Goal: Navigation & Orientation: Find specific page/section

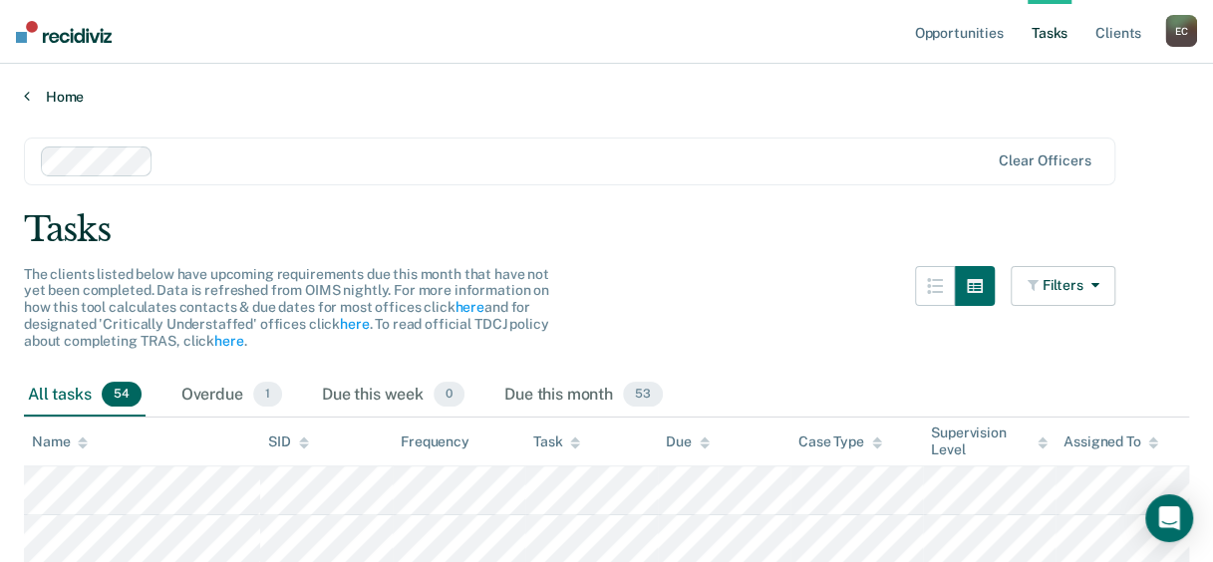
click at [61, 95] on link "Home" at bounding box center [606, 97] width 1165 height 18
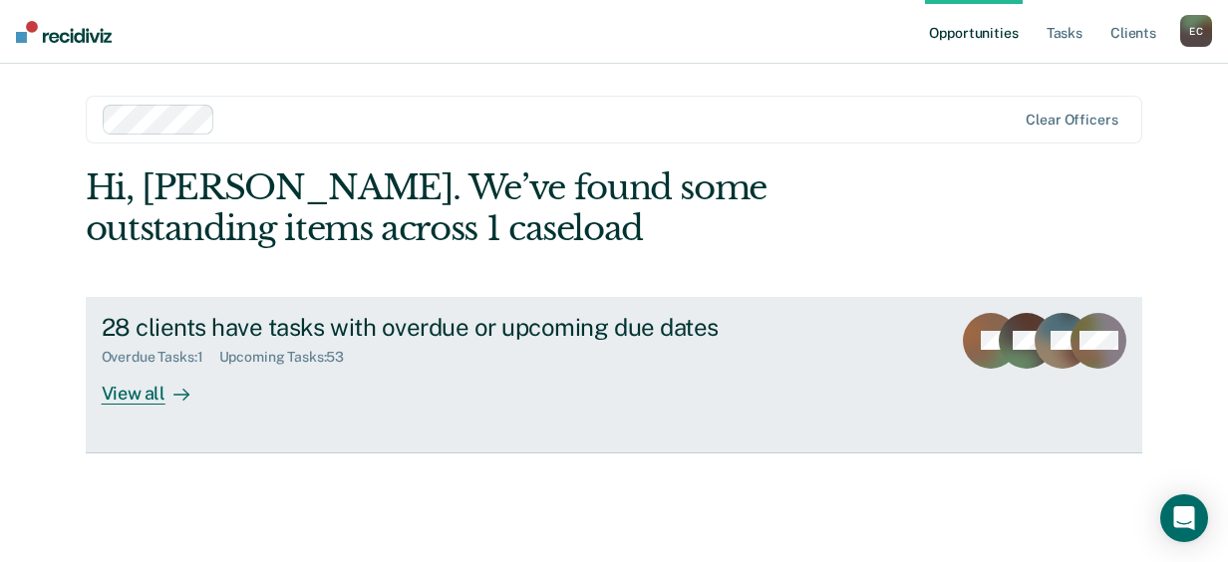
click at [160, 394] on div "View all" at bounding box center [158, 385] width 112 height 39
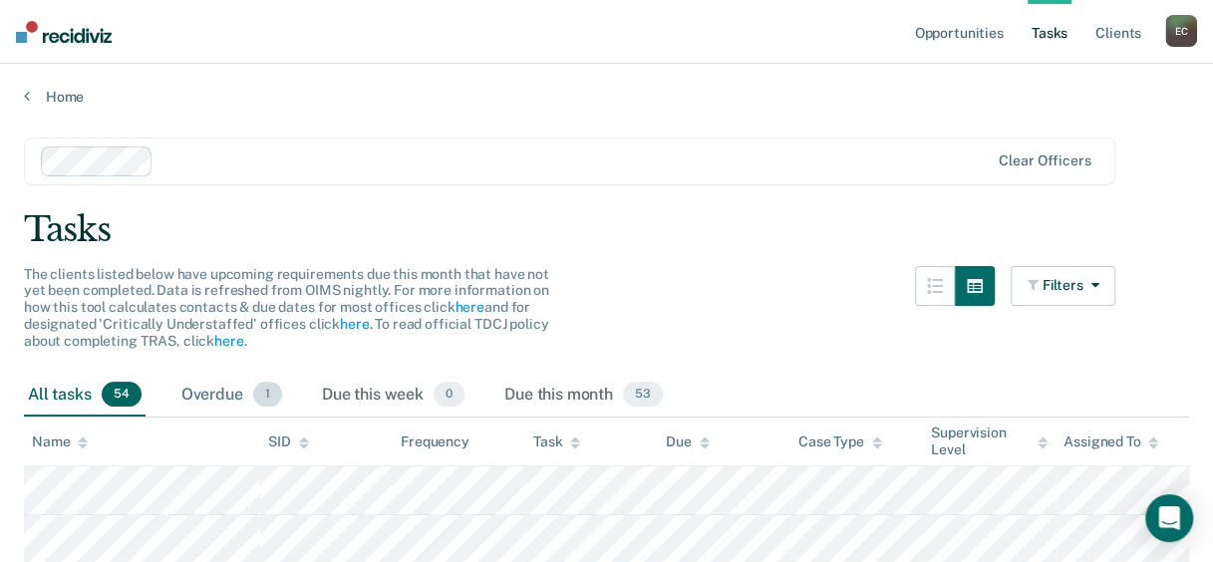
click at [203, 391] on div "Overdue 1" at bounding box center [231, 396] width 109 height 44
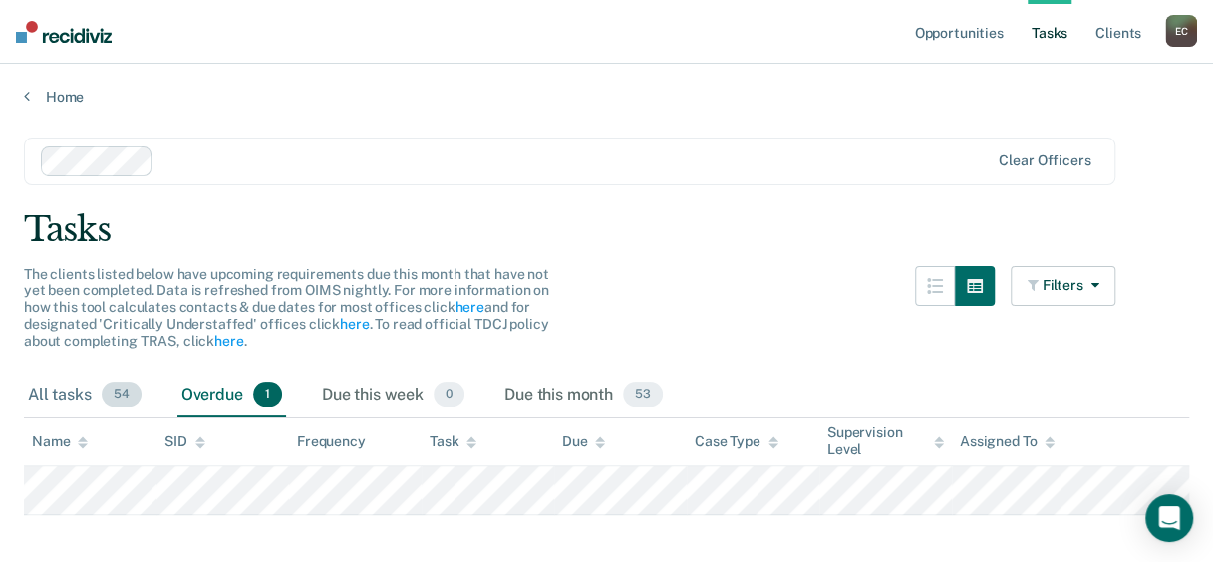
click at [49, 397] on div "All tasks 54" at bounding box center [85, 396] width 122 height 44
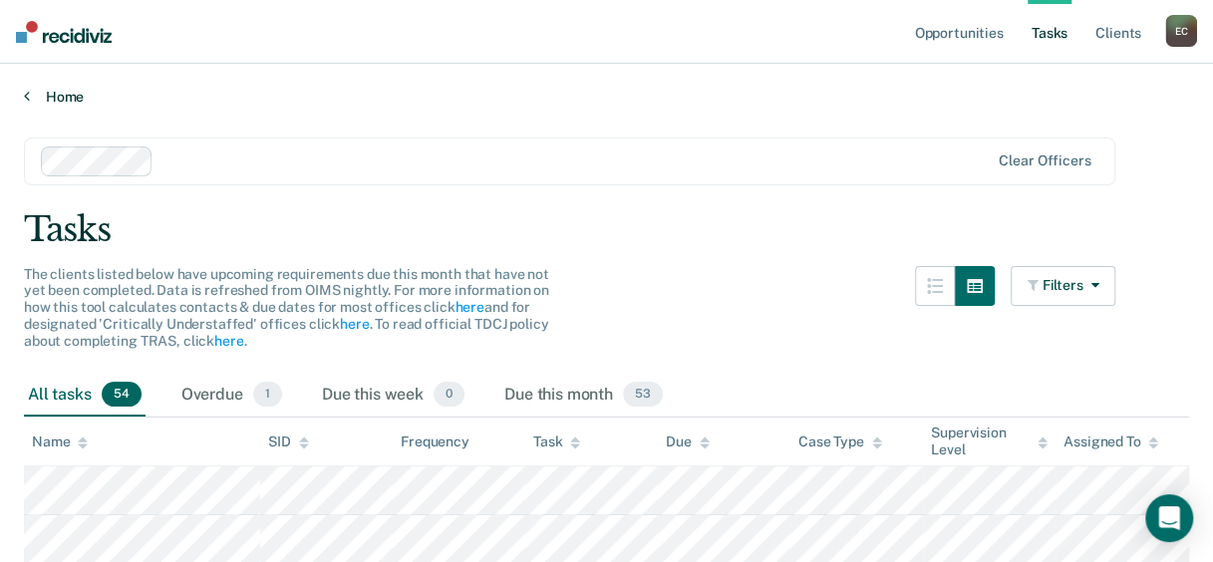
click at [53, 96] on link "Home" at bounding box center [606, 97] width 1165 height 18
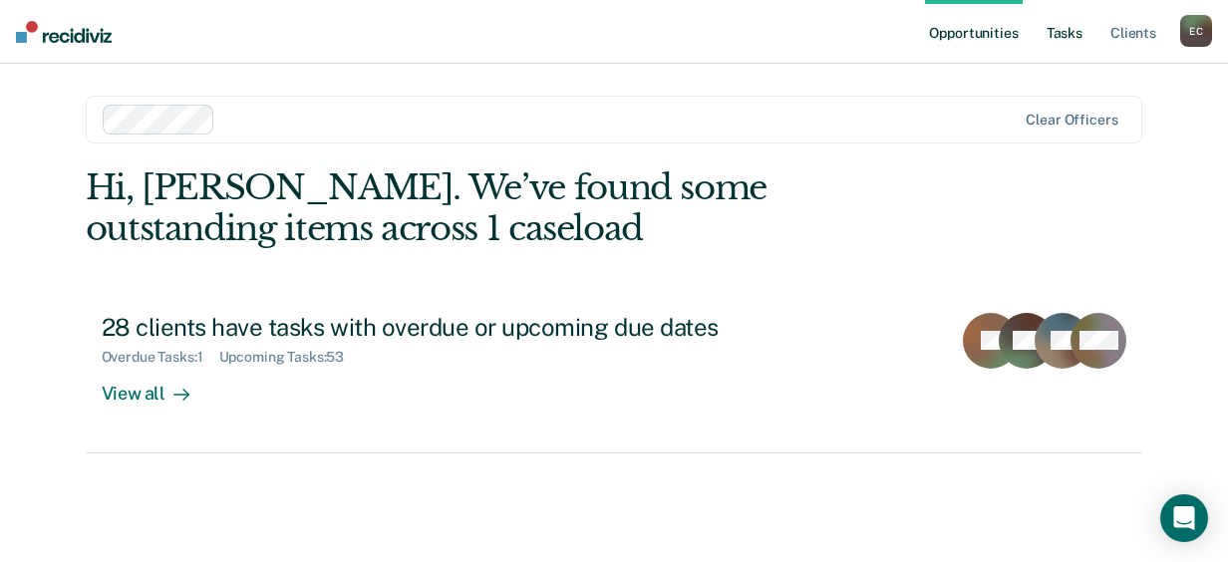
click at [1061, 34] on link "Tasks" at bounding box center [1064, 32] width 44 height 64
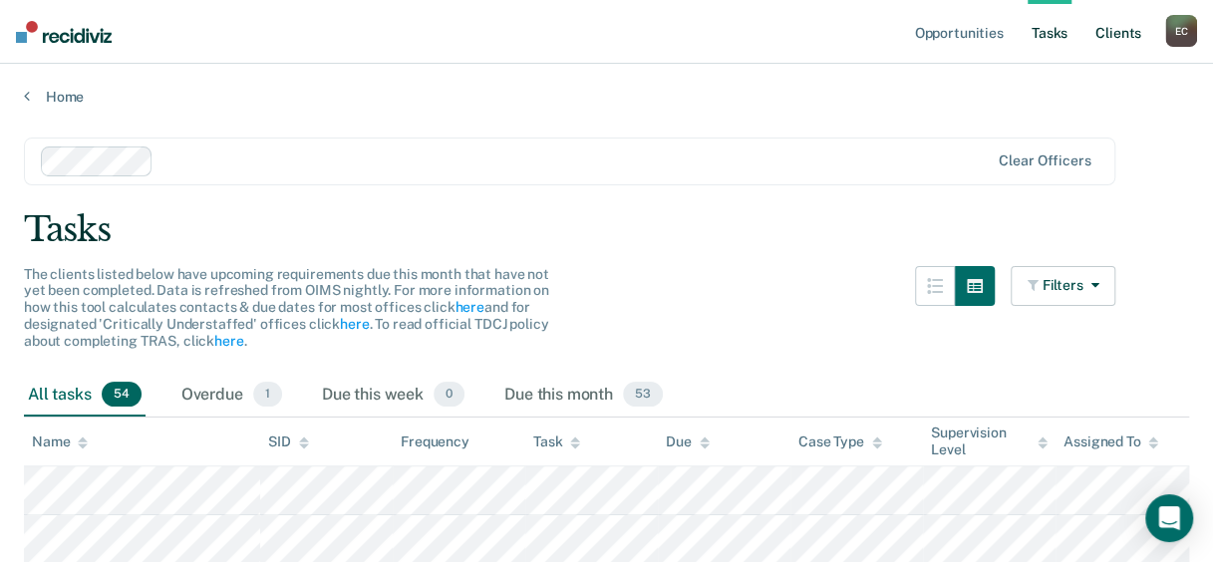
click at [1103, 33] on link "Client s" at bounding box center [1118, 32] width 54 height 64
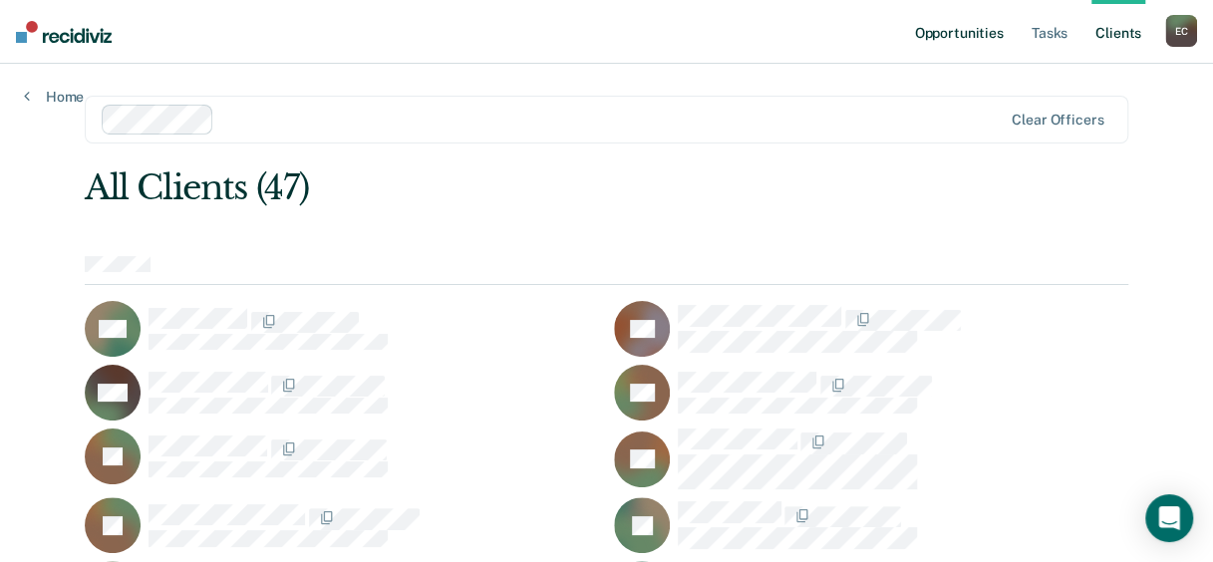
click at [970, 37] on link "Opportunities" at bounding box center [958, 32] width 97 height 64
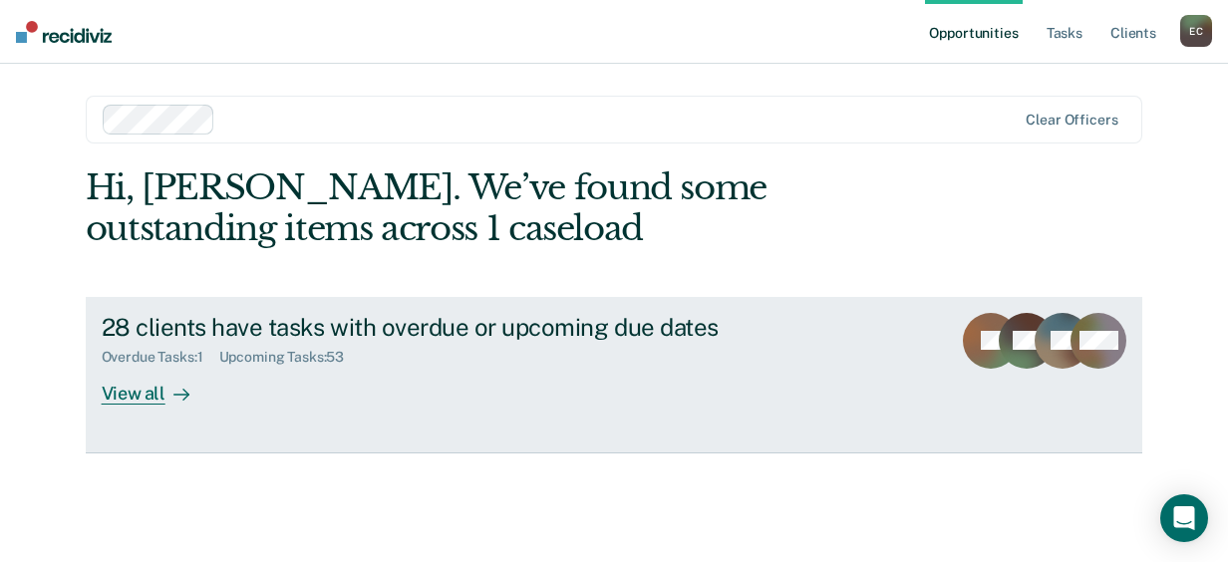
click at [136, 385] on div "View all" at bounding box center [158, 385] width 112 height 39
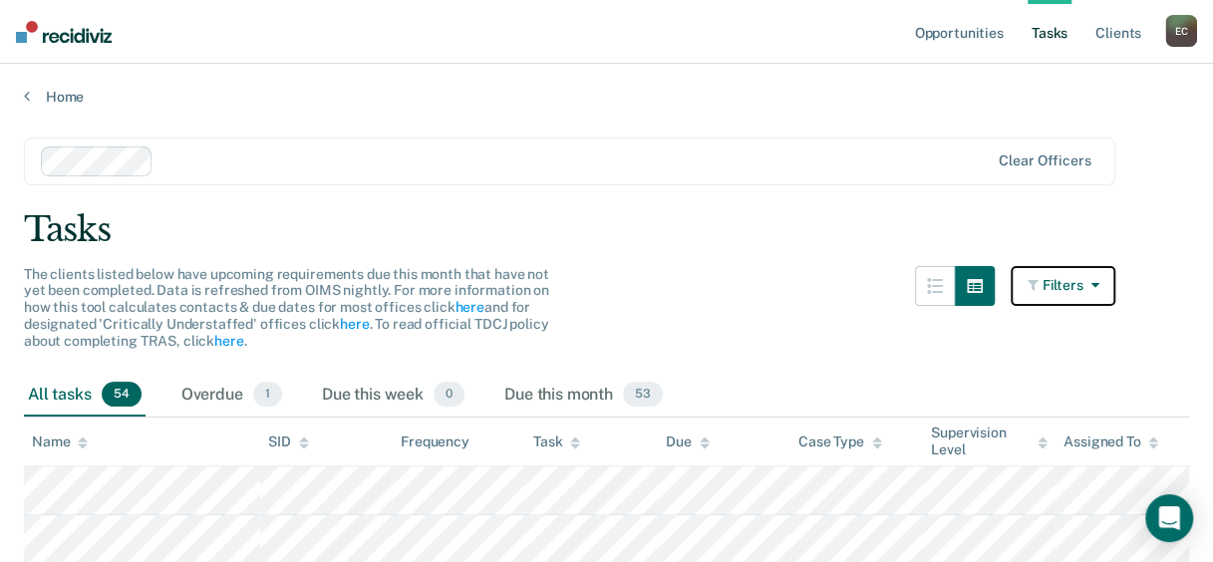
click at [1098, 278] on icon "button" at bounding box center [1090, 285] width 16 height 14
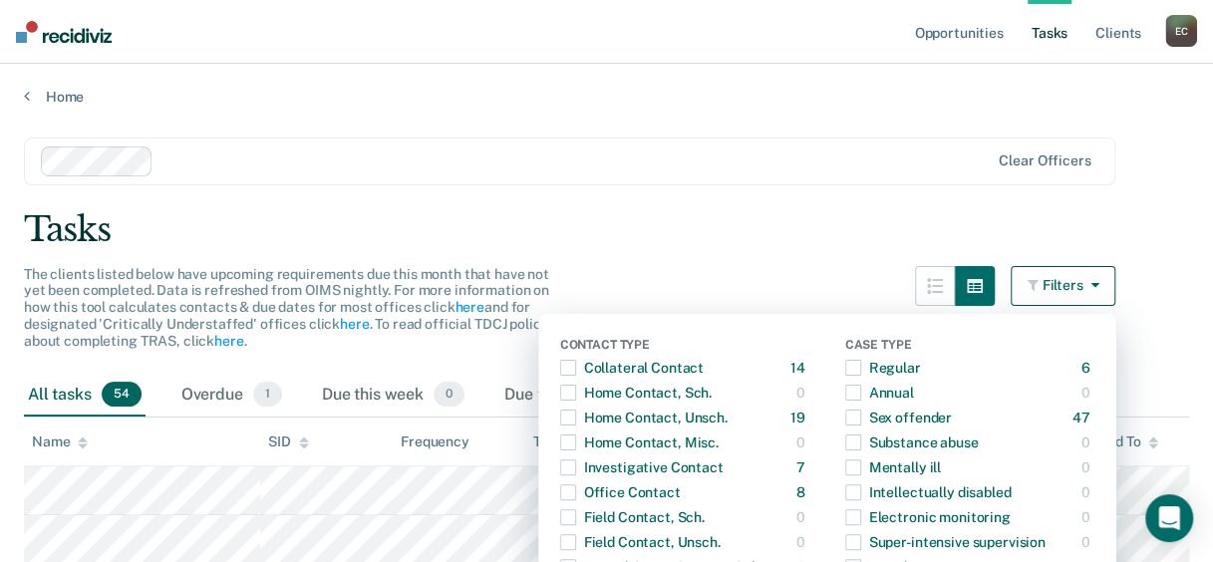
click at [1098, 285] on icon "button" at bounding box center [1090, 285] width 16 height 14
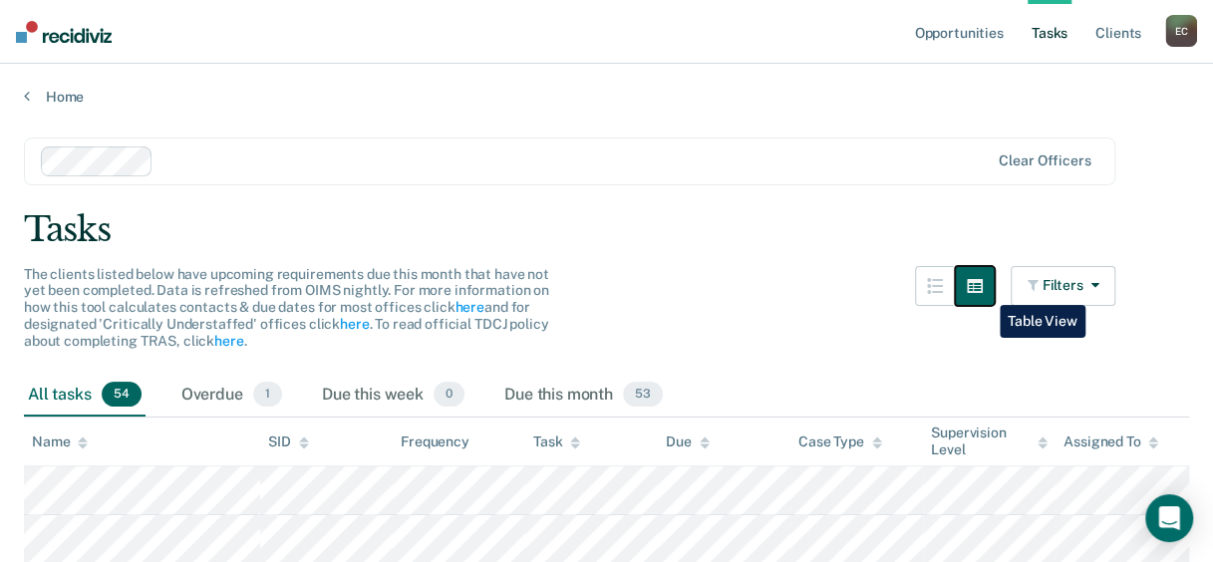
click at [982, 290] on icon "button" at bounding box center [974, 286] width 16 height 14
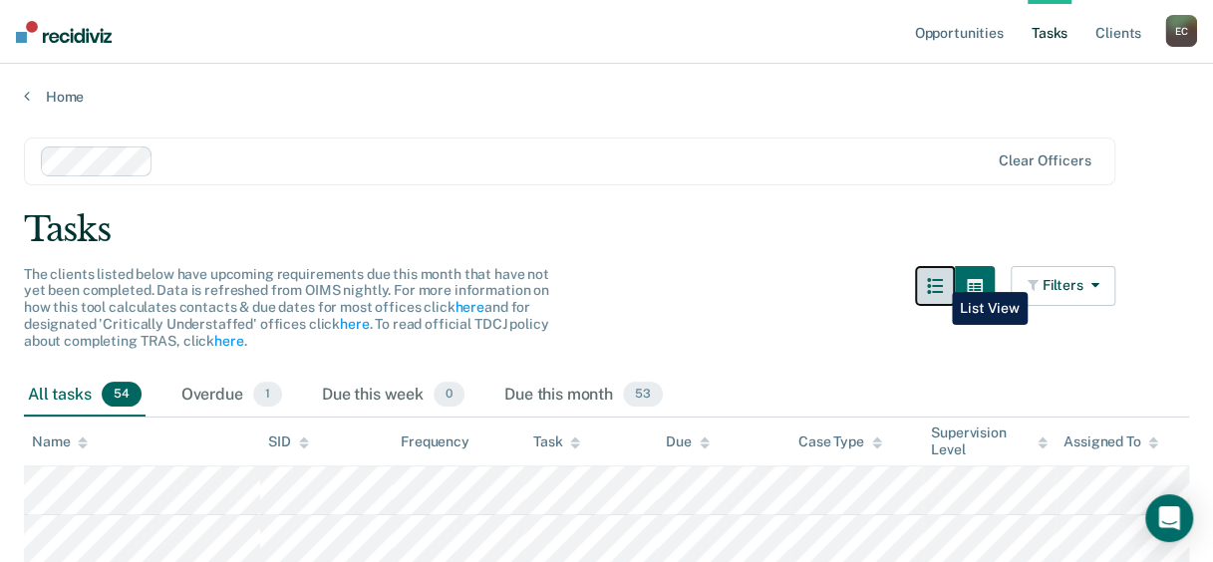
click at [937, 277] on button "button" at bounding box center [935, 286] width 40 height 40
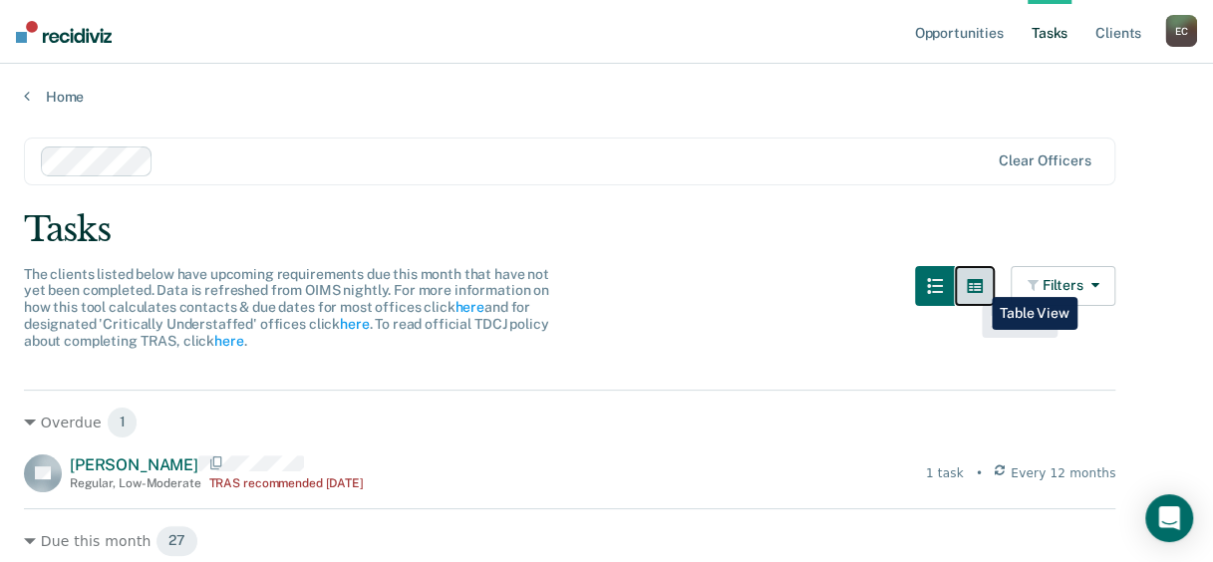
click at [976, 282] on button "button" at bounding box center [975, 286] width 40 height 40
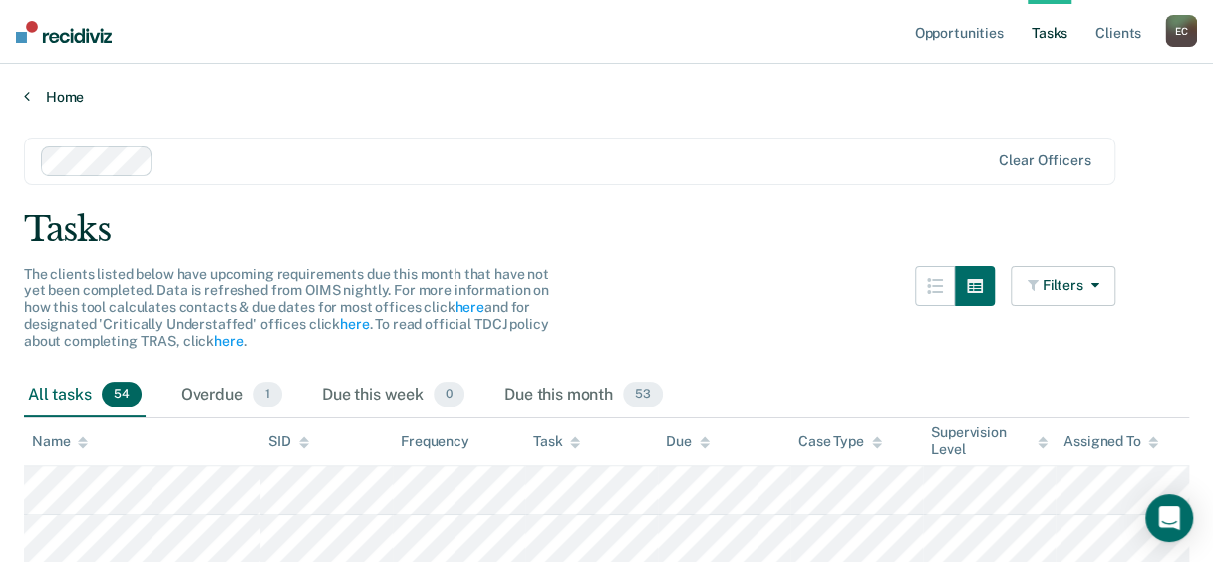
click at [27, 92] on icon at bounding box center [27, 96] width 6 height 16
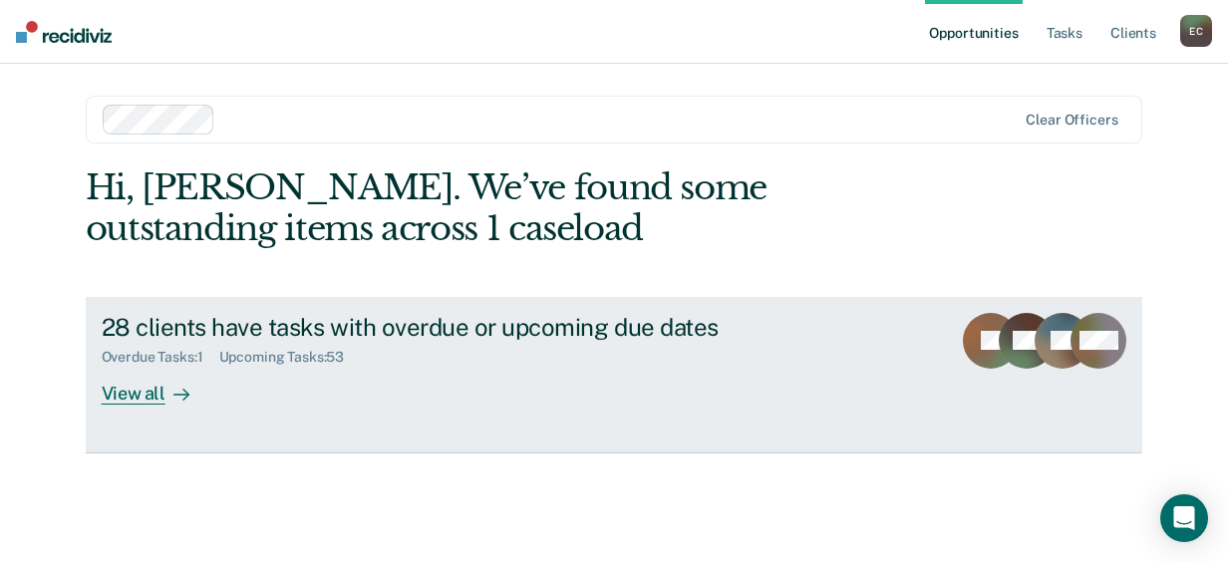
click at [128, 397] on div "View all" at bounding box center [158, 385] width 112 height 39
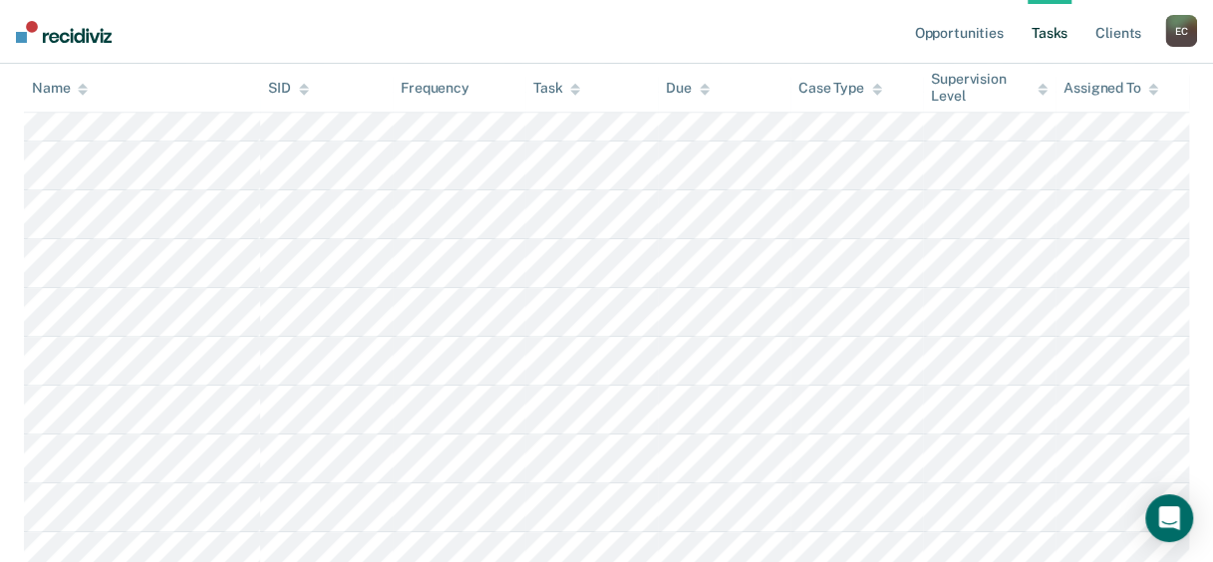
scroll to position [598, 0]
